Goal: Find specific page/section: Find specific page/section

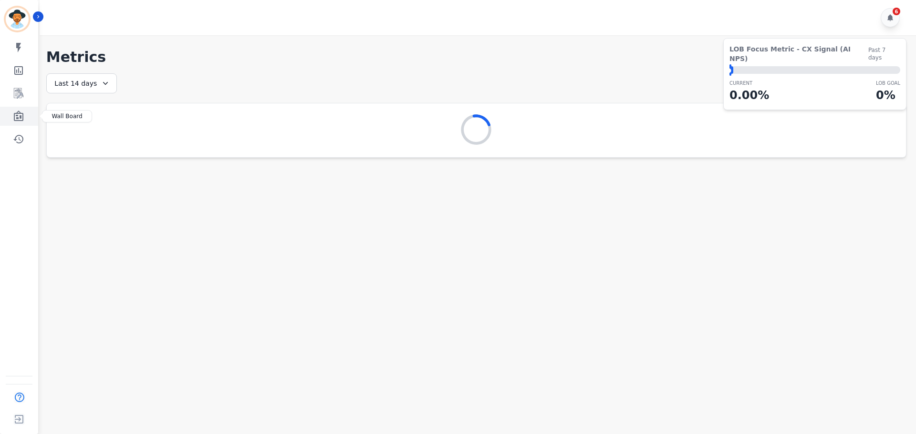
click at [18, 113] on icon "Sidebar" at bounding box center [19, 116] width 10 height 10
